Goal: Check status: Check status

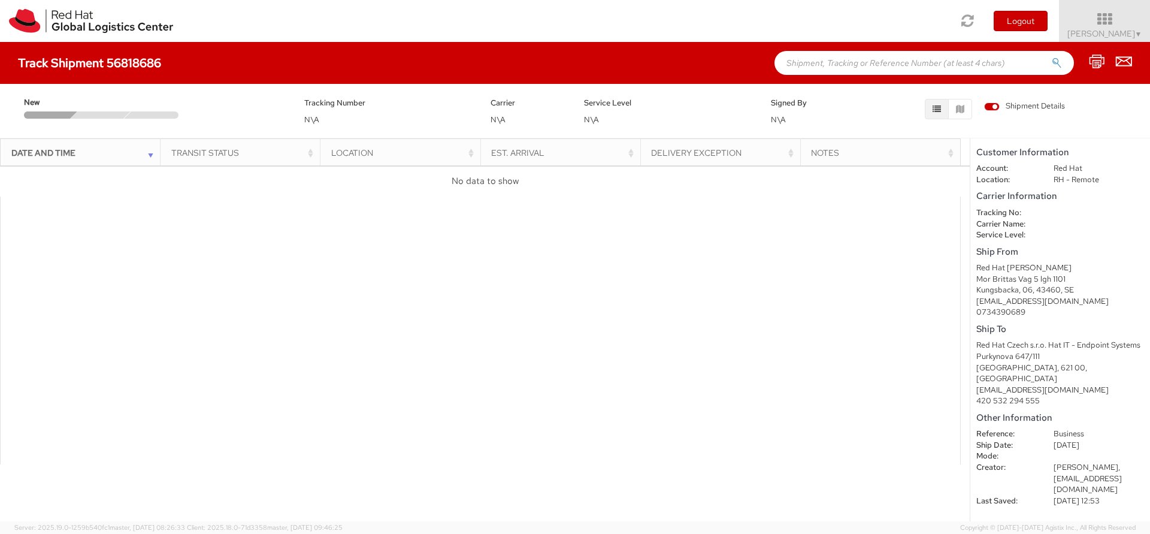
click at [126, 159] on th "Date and Time" at bounding box center [81, 152] width 160 height 29
click at [1117, 61] on icon at bounding box center [1124, 61] width 16 height 15
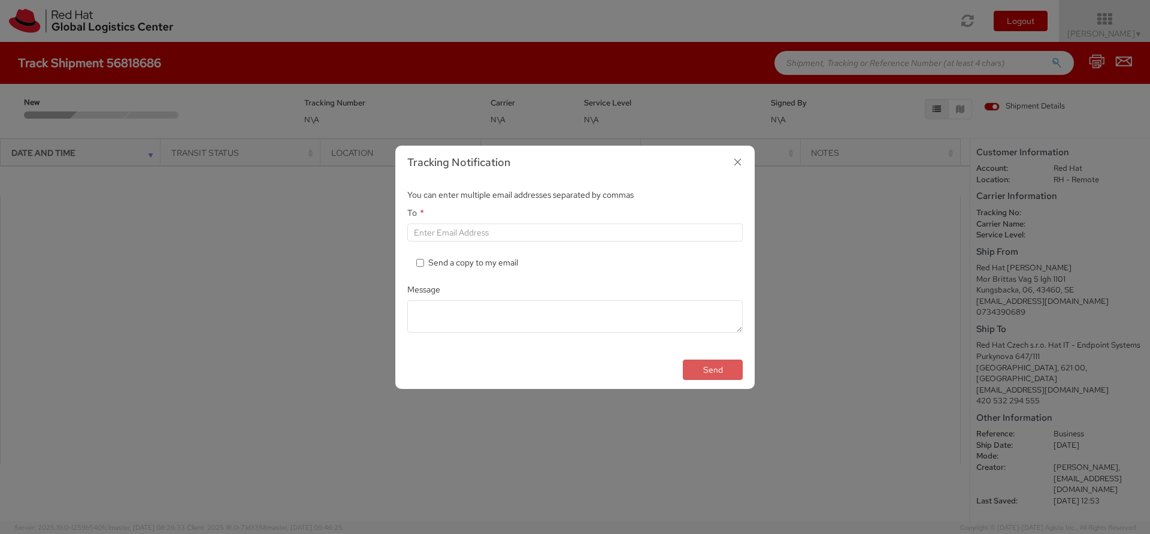
click at [739, 165] on icon "button" at bounding box center [737, 161] width 17 height 17
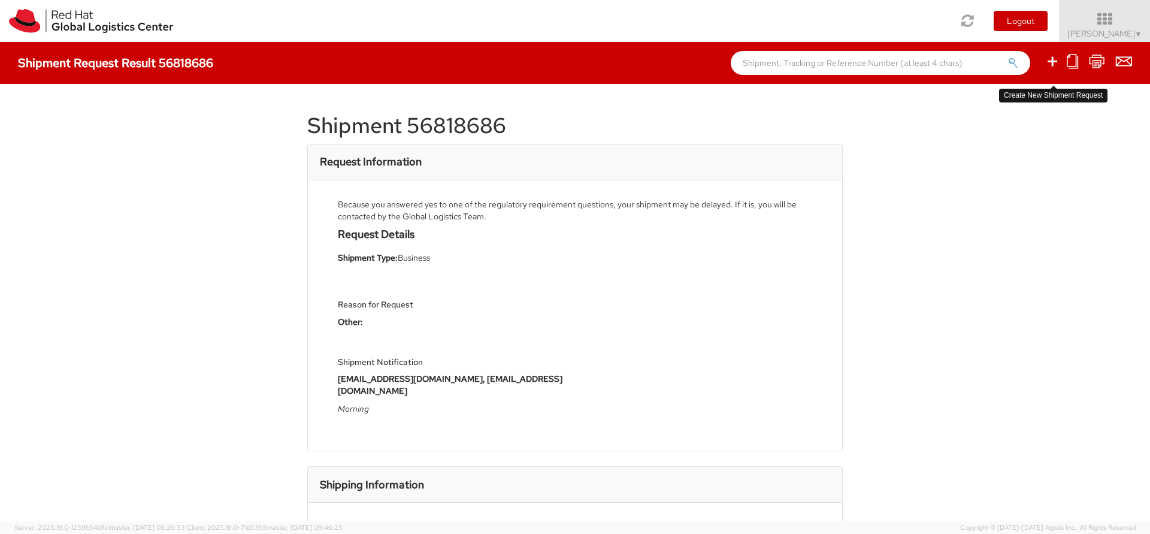
click at [1050, 63] on icon at bounding box center [1052, 61] width 14 height 15
select select
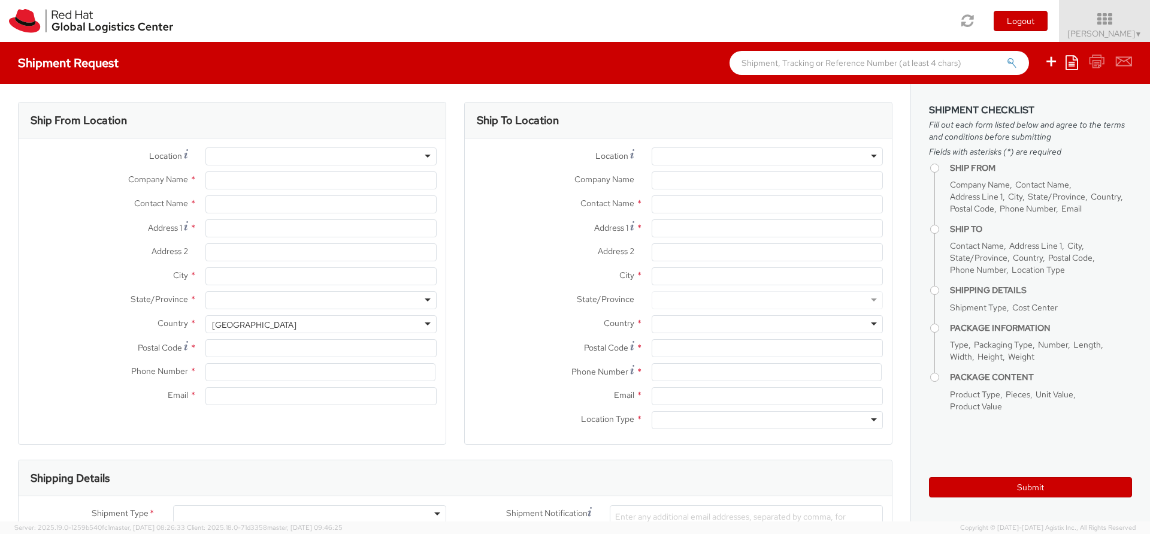
select select "725"
